Goal: Navigation & Orientation: Find specific page/section

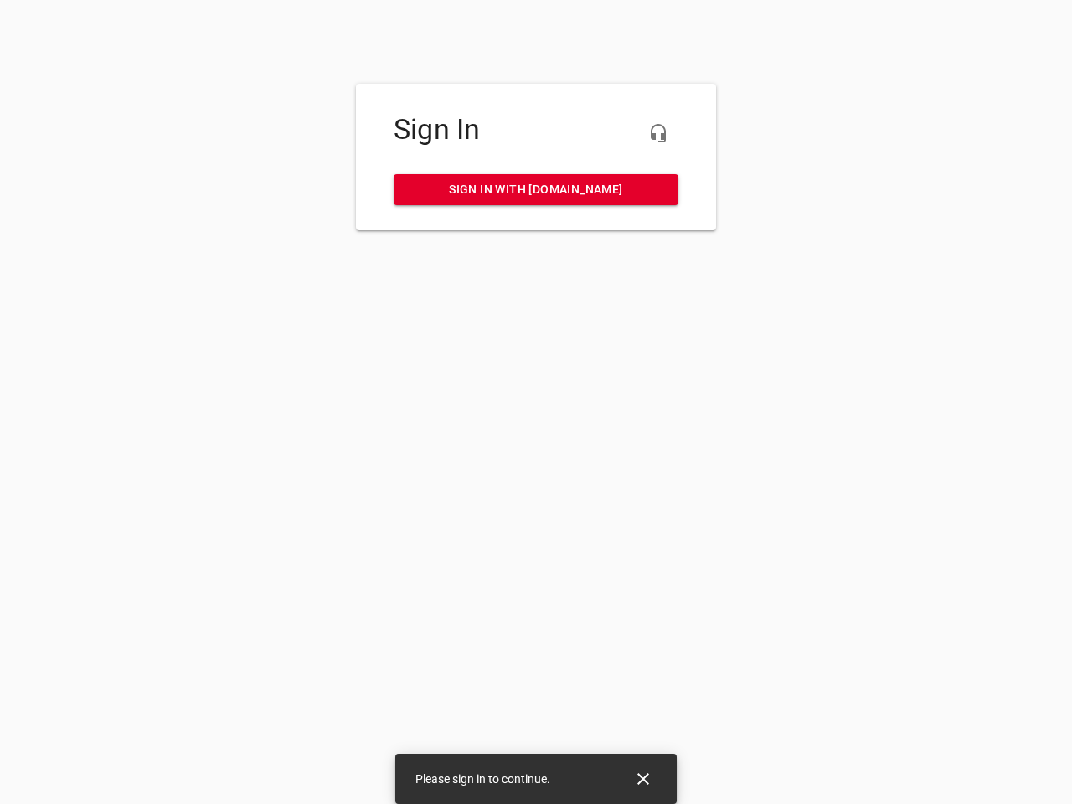
click at [659, 133] on icon "button" at bounding box center [659, 133] width 20 height 20
click at [643, 779] on icon "Close" at bounding box center [644, 779] width 12 height 12
